Goal: Check status: Check status

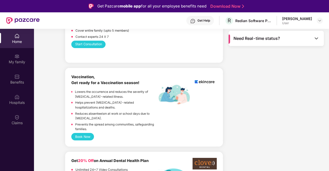
scroll to position [321, 0]
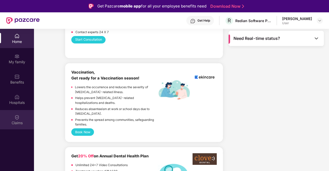
click at [18, 119] on img at bounding box center [16, 117] width 5 height 5
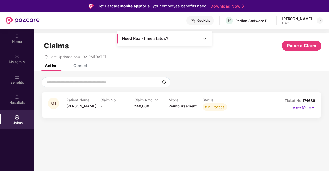
click at [301, 107] on p "View More" at bounding box center [304, 107] width 22 height 7
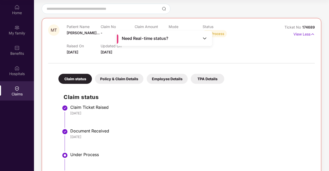
scroll to position [44, 0]
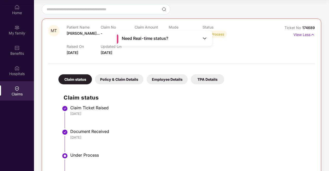
click at [175, 39] on div "Need Real-time status?" at bounding box center [164, 38] width 95 height 15
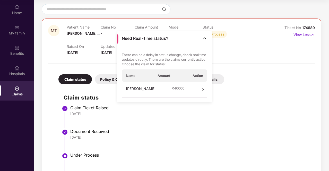
click at [198, 89] on div "[PERSON_NAME] ₹ 40000" at bounding box center [165, 90] width 86 height 16
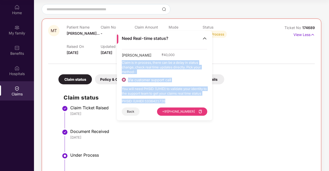
drag, startPoint x: 122, startPoint y: 63, endPoint x: 199, endPoint y: 101, distance: 85.7
click at [199, 101] on div "[PERSON_NAME] ₹ 40,000 Claim is in process, there can be a delay in status chan…" at bounding box center [165, 82] width 86 height 67
click at [205, 38] on img at bounding box center [204, 38] width 5 height 5
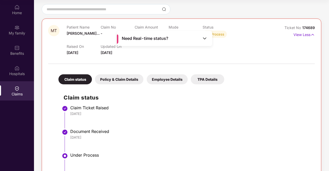
click at [115, 79] on div "Policy & Claim Details" at bounding box center [119, 79] width 48 height 10
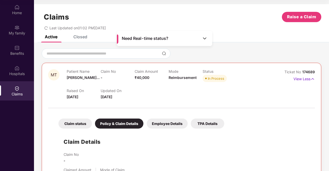
scroll to position [0, 0]
